Goal: Check status

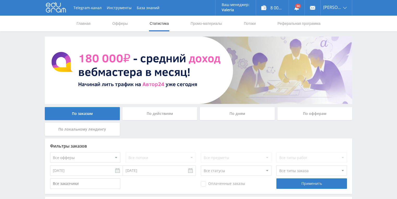
scroll to position [63, 0]
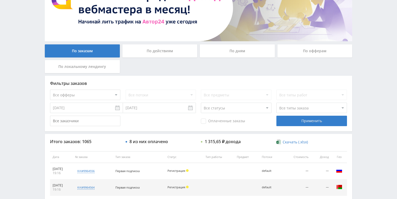
click at [152, 54] on div "По действиям" at bounding box center [159, 50] width 75 height 13
click at [0, 0] on input "По действиям" at bounding box center [0, 0] width 0 height 0
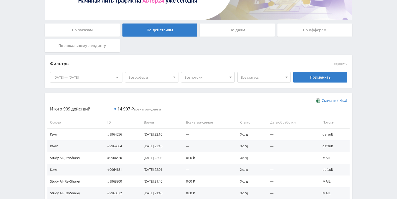
click at [214, 33] on div "По дням" at bounding box center [237, 29] width 75 height 13
click at [0, 0] on input "По дням" at bounding box center [0, 0] width 0 height 0
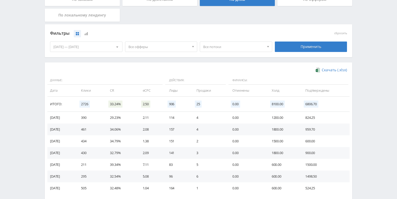
scroll to position [142, 0]
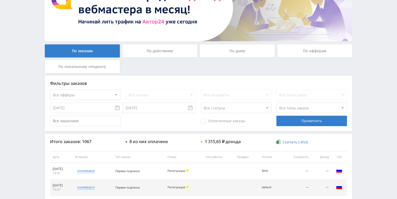
click at [146, 53] on div "По действиям" at bounding box center [159, 50] width 75 height 13
click at [0, 0] on input "По действиям" at bounding box center [0, 0] width 0 height 0
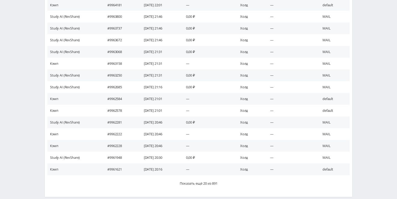
scroll to position [297, 0]
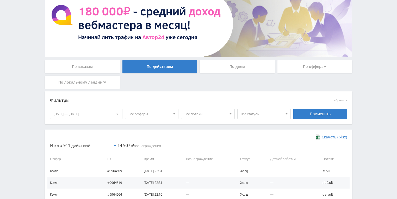
click at [224, 62] on div "По дням" at bounding box center [237, 66] width 75 height 13
click at [0, 0] on input "По дням" at bounding box center [0, 0] width 0 height 0
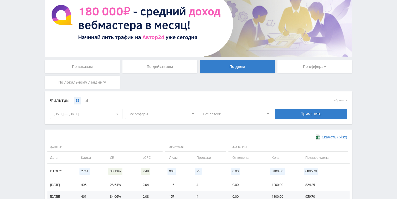
scroll to position [130, 0]
